Goal: Navigation & Orientation: Find specific page/section

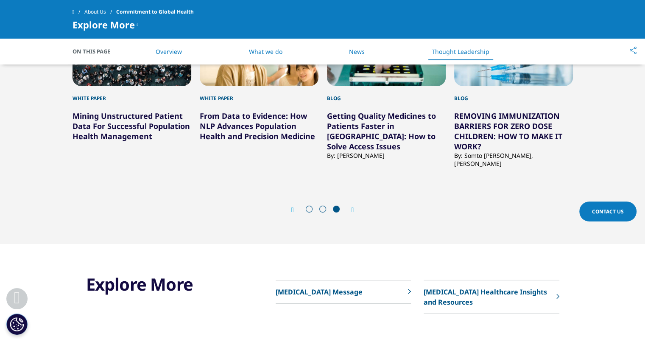
scroll to position [2183, 0]
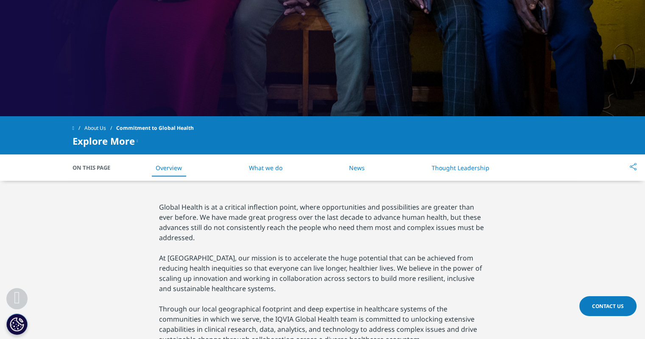
scroll to position [297, 0]
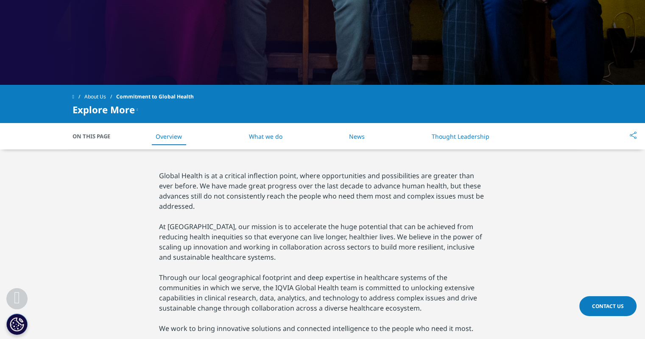
click at [271, 137] on link "What we do" at bounding box center [265, 136] width 33 height 8
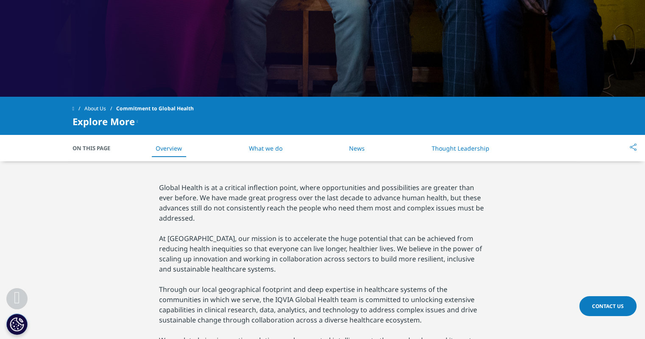
scroll to position [332, 0]
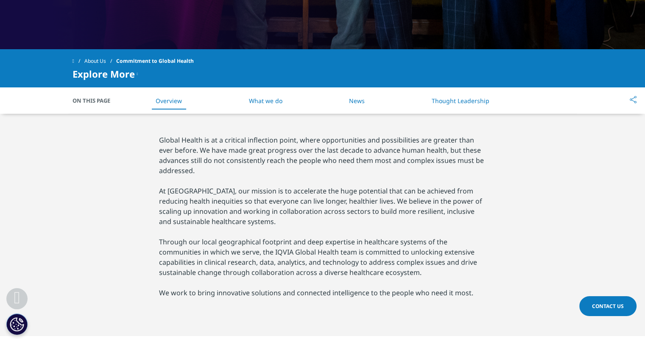
click at [464, 103] on link "Thought Leadership" at bounding box center [460, 101] width 58 height 8
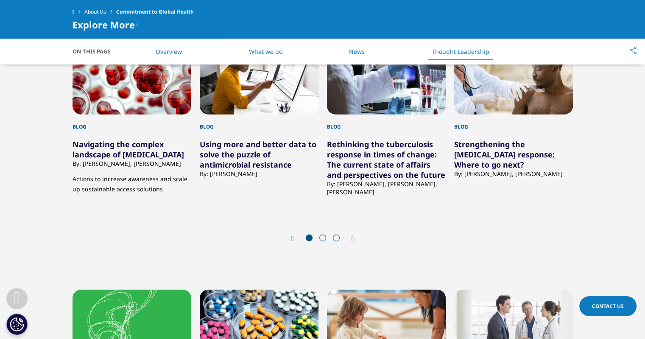
scroll to position [1976, 0]
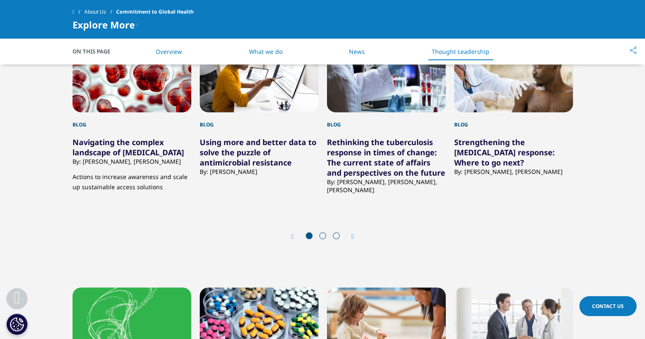
click at [357, 52] on link "News" at bounding box center [357, 51] width 16 height 8
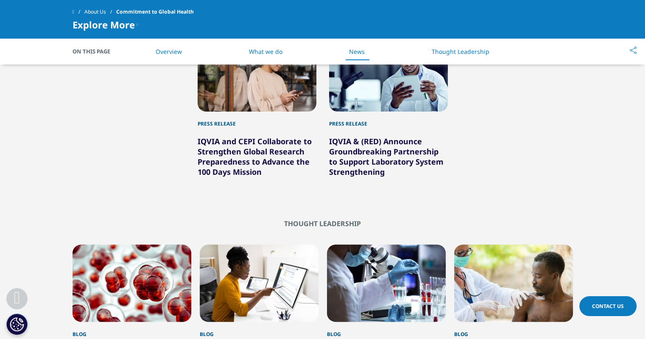
click at [267, 52] on link "What we do" at bounding box center [265, 51] width 33 height 8
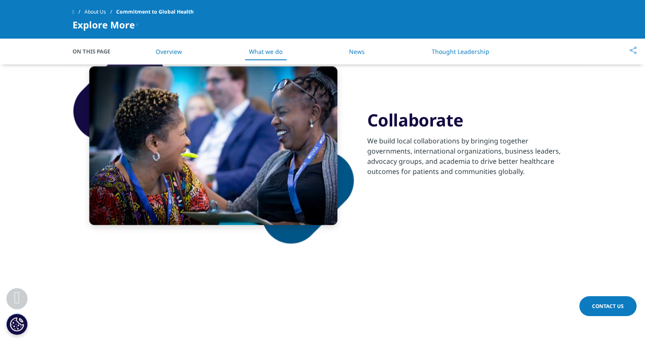
scroll to position [1015, 0]
click at [93, 55] on span "On This Page" at bounding box center [95, 51] width 47 height 8
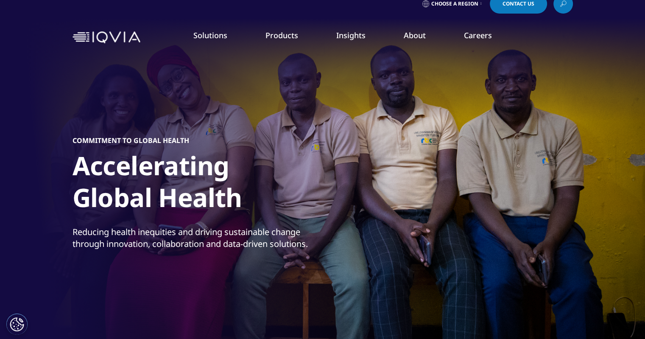
scroll to position [0, 0]
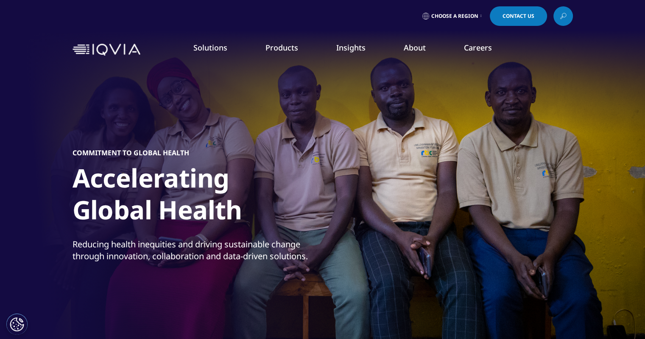
click at [471, 52] on link "Careers" at bounding box center [478, 47] width 28 height 10
click at [351, 140] on link "View Open Roles" at bounding box center [396, 137] width 145 height 9
